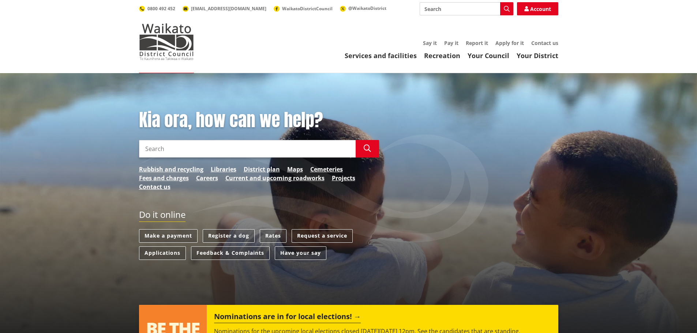
click at [147, 149] on input "Search" at bounding box center [247, 149] width 217 height 18
type input "zones"
click at [364, 148] on icon "button" at bounding box center [367, 148] width 7 height 7
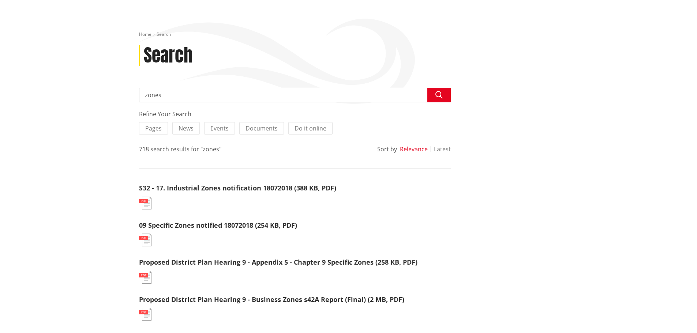
scroll to position [73, 0]
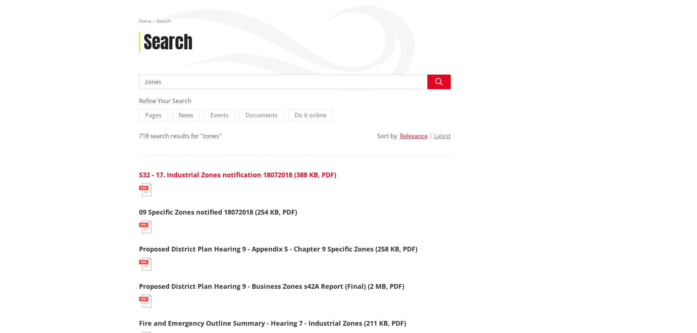
click at [189, 175] on link "S32 - 17. Industrial Zones notification 18072018 (388 KB, PDF)" at bounding box center [237, 174] width 197 height 9
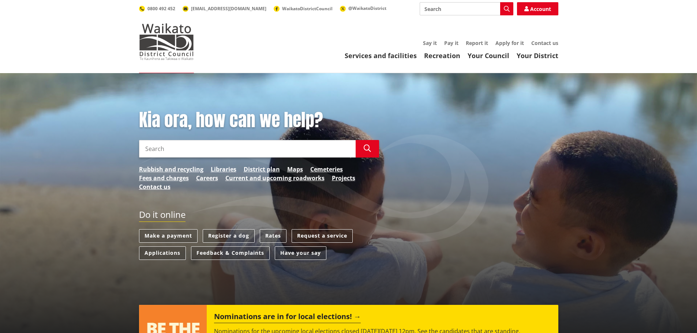
click at [148, 150] on input "Search" at bounding box center [247, 149] width 217 height 18
click at [365, 148] on icon "button" at bounding box center [367, 148] width 7 height 7
drag, startPoint x: 180, startPoint y: 149, endPoint x: 150, endPoint y: 147, distance: 29.4
click at [150, 147] on input "Rural Zones" at bounding box center [247, 149] width 217 height 18
type input "Rates"
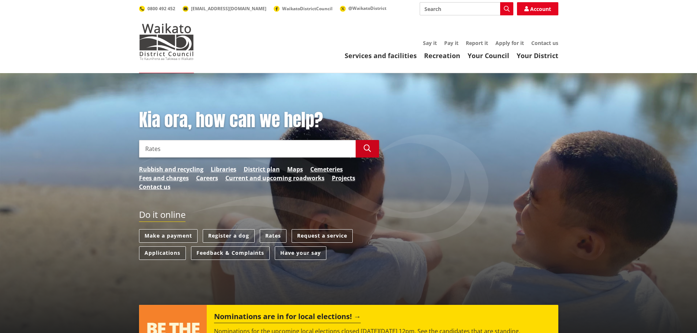
click at [366, 146] on icon "button" at bounding box center [367, 148] width 7 height 7
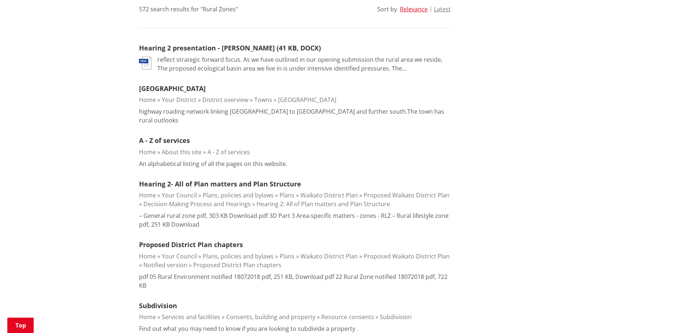
scroll to position [183, 0]
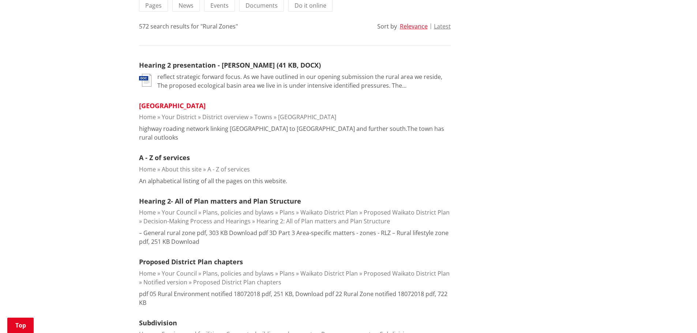
click at [153, 107] on link "[GEOGRAPHIC_DATA]" at bounding box center [172, 105] width 67 height 9
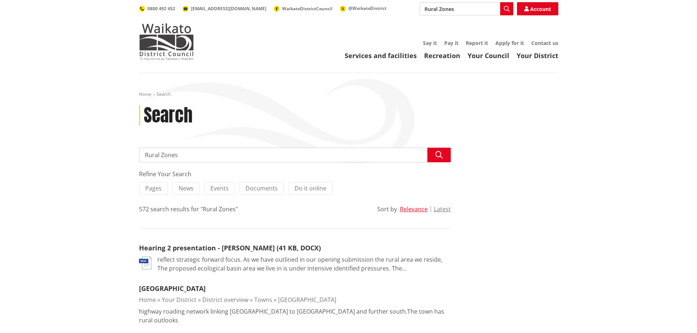
scroll to position [183, 0]
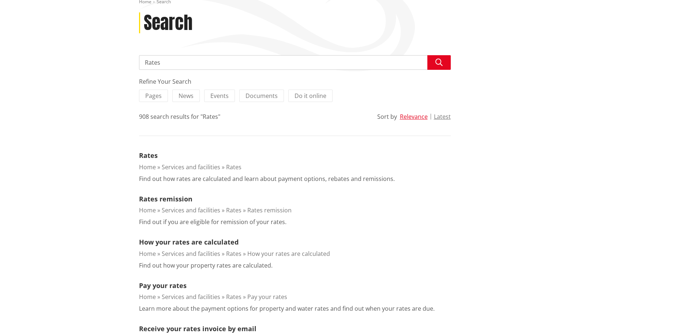
scroll to position [73, 0]
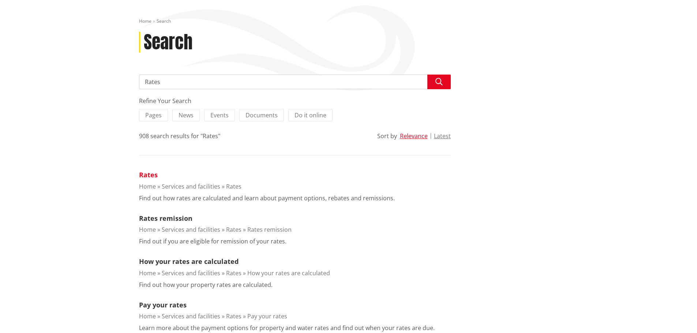
click at [149, 174] on link "Rates" at bounding box center [148, 174] width 19 height 9
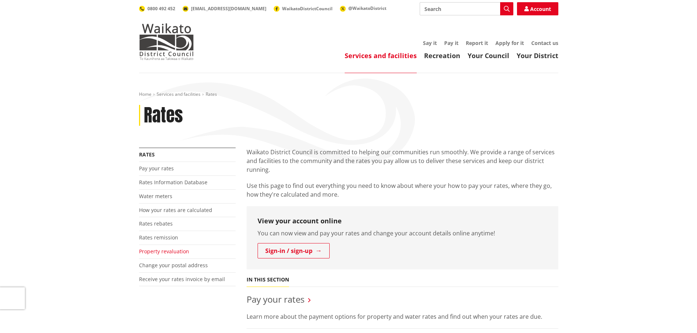
click at [156, 251] on link "Property revaluation" at bounding box center [164, 251] width 50 height 7
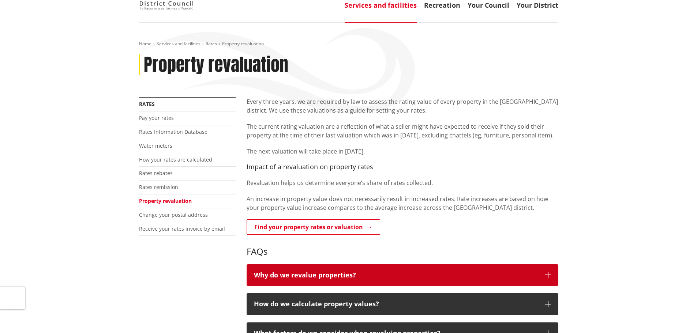
scroll to position [73, 0]
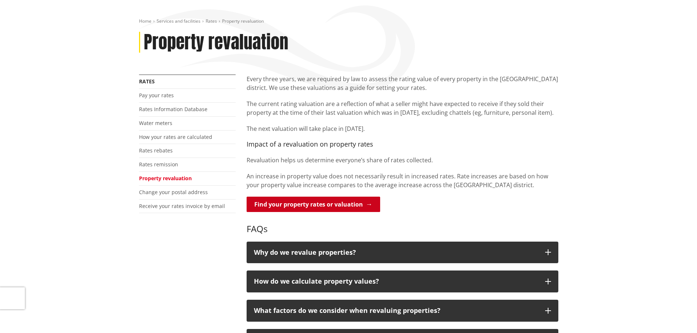
click at [310, 205] on link "Find your property rates or valuation" at bounding box center [312, 204] width 133 height 15
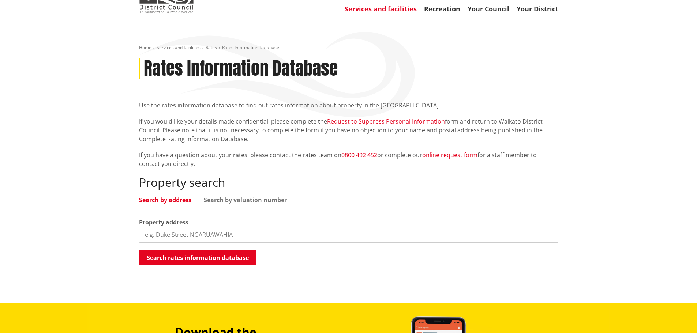
scroll to position [73, 0]
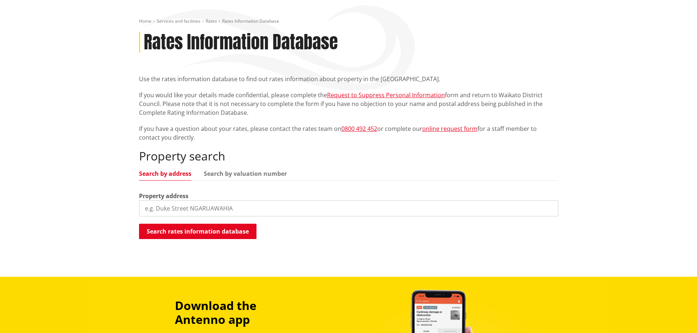
click at [152, 208] on input "search" at bounding box center [348, 208] width 419 height 16
click at [192, 232] on button "Search rates information database" at bounding box center [197, 231] width 117 height 15
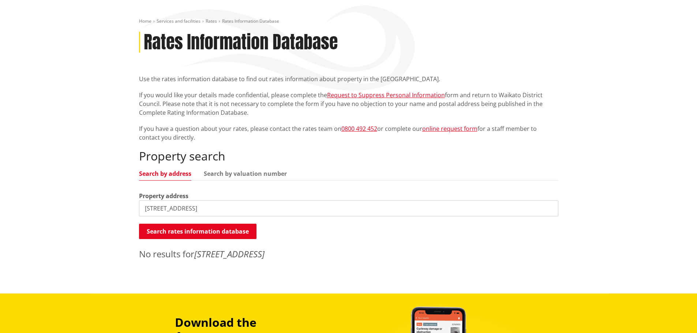
drag, startPoint x: 225, startPoint y: 209, endPoint x: 185, endPoint y: 208, distance: 40.6
click at [185, 208] on input "69 Pook Road RD2 Pukekohe" at bounding box center [348, 208] width 419 height 16
type input "69 Pook Road"
click at [211, 231] on button "Search rates information database" at bounding box center [197, 231] width 117 height 15
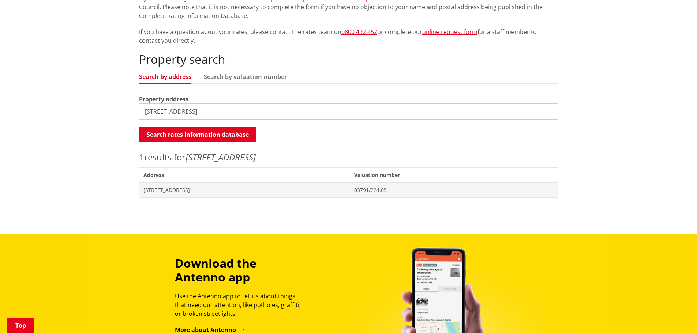
scroll to position [183, 0]
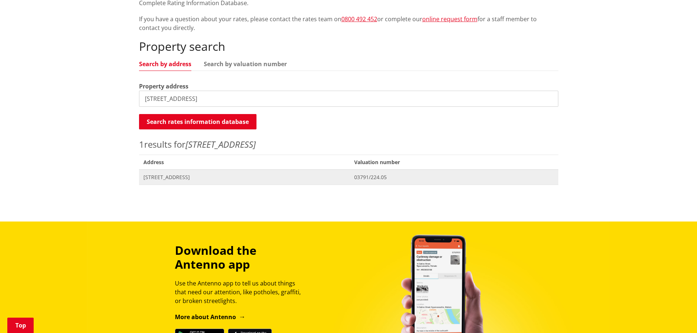
click at [185, 178] on span "69 Pook Road PUKEKOHE" at bounding box center [244, 177] width 202 height 7
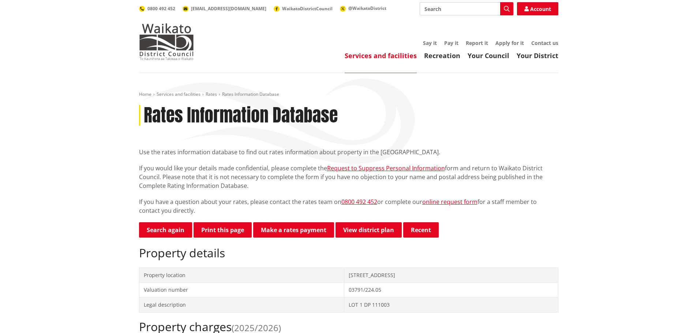
click at [429, 7] on input "Search" at bounding box center [466, 8] width 94 height 13
type input "how do you know what zone you are in"
click at [506, 10] on icon "button" at bounding box center [507, 9] width 6 height 6
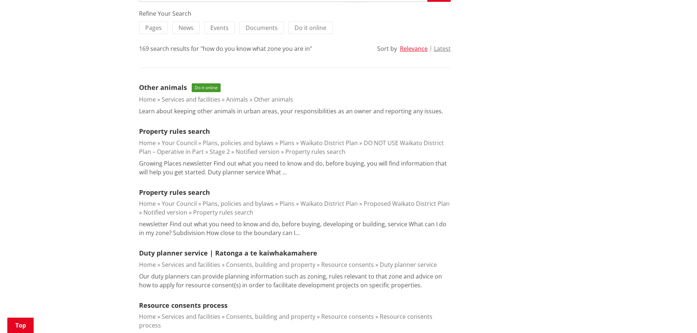
scroll to position [73, 0]
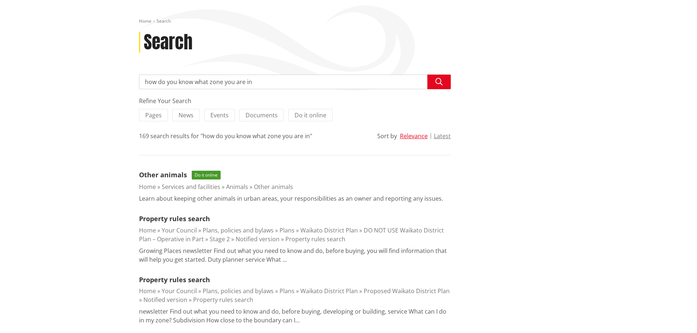
click at [208, 82] on input "how do you know what zone you are in" at bounding box center [295, 82] width 312 height 15
drag, startPoint x: 253, startPoint y: 82, endPoint x: 143, endPoint y: 78, distance: 110.5
click at [143, 78] on input "how do you know what zone you are in" at bounding box center [295, 82] width 312 height 15
type input "is an RD address zoned as rural"
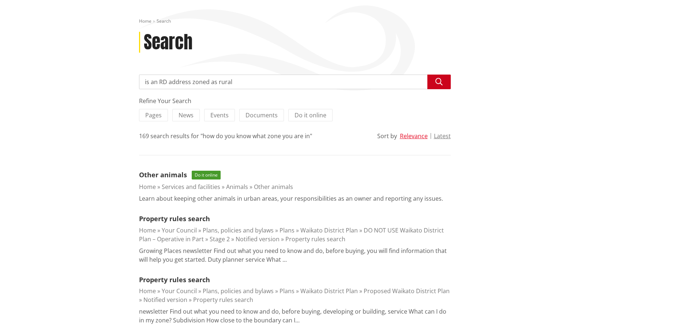
click at [438, 80] on icon "button" at bounding box center [438, 81] width 7 height 7
